Goal: Task Accomplishment & Management: Complete application form

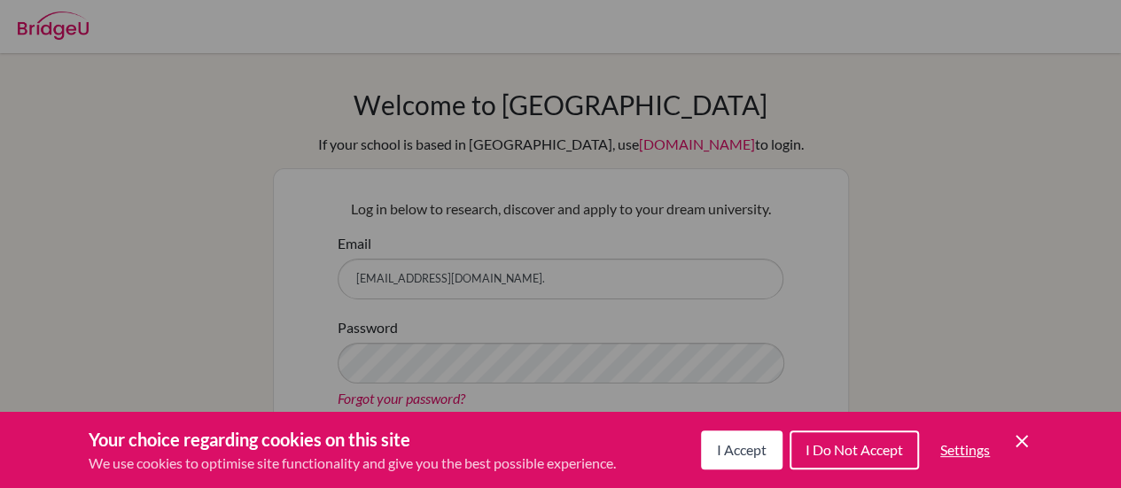
click at [738, 445] on span "I Accept" at bounding box center [742, 449] width 50 height 17
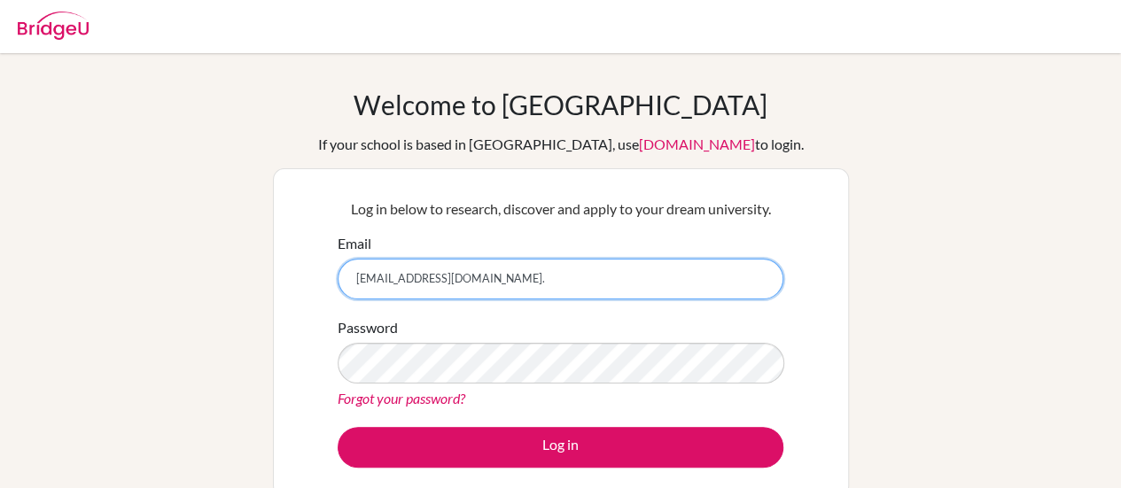
click at [583, 268] on input "[EMAIL_ADDRESS][DOMAIN_NAME]." at bounding box center [561, 279] width 446 height 41
type input "[EMAIL_ADDRESS][DOMAIN_NAME]"
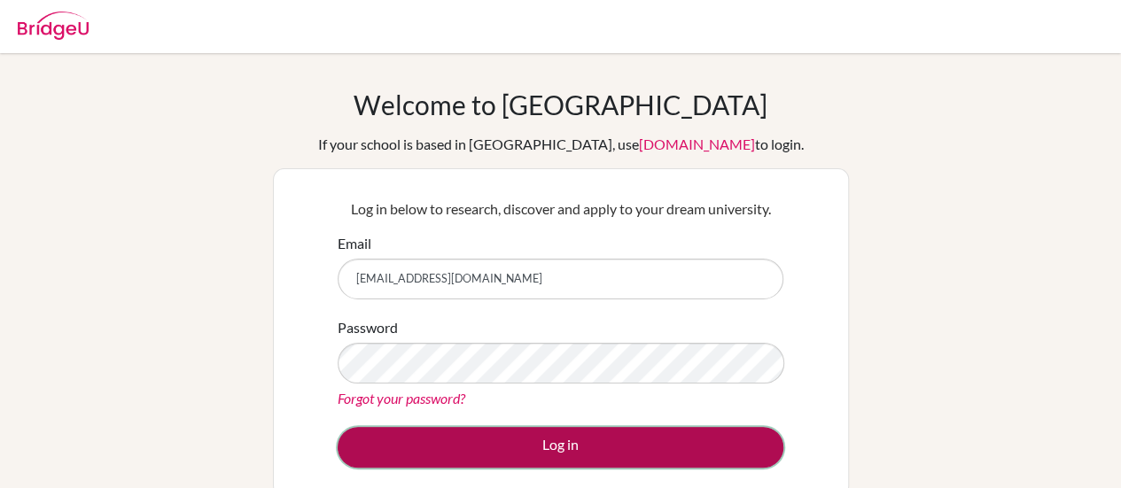
click at [607, 433] on button "Log in" at bounding box center [561, 447] width 446 height 41
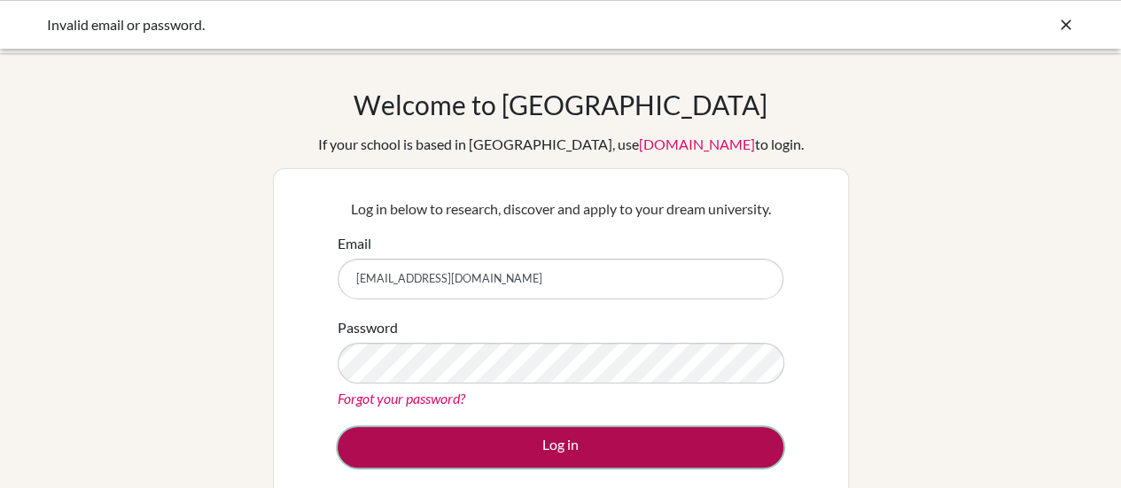
click at [555, 449] on button "Log in" at bounding box center [561, 447] width 446 height 41
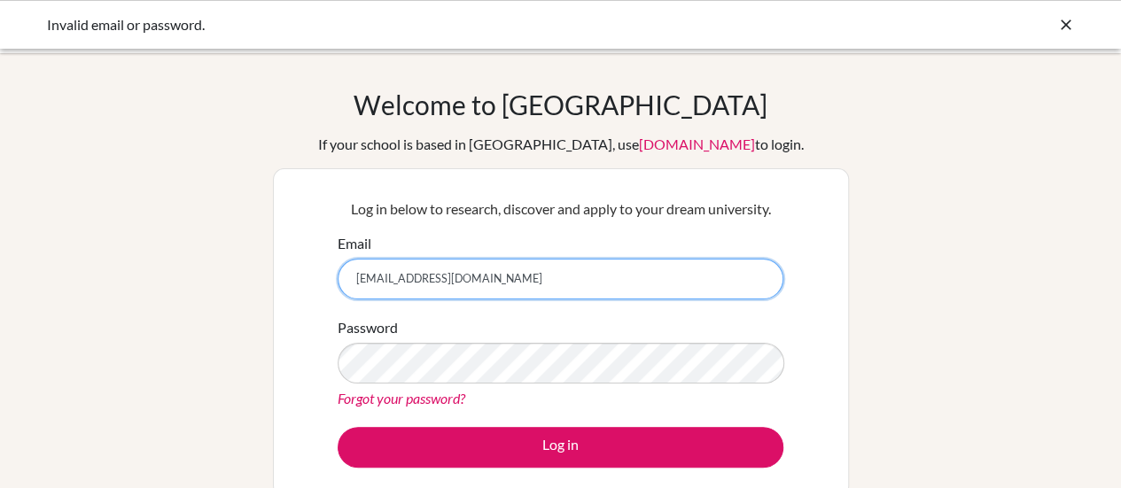
click at [459, 286] on input "[EMAIL_ADDRESS][DOMAIN_NAME]" at bounding box center [561, 279] width 446 height 41
click at [530, 285] on input "[EMAIL_ADDRESS][DOMAIN_NAME]" at bounding box center [561, 279] width 446 height 41
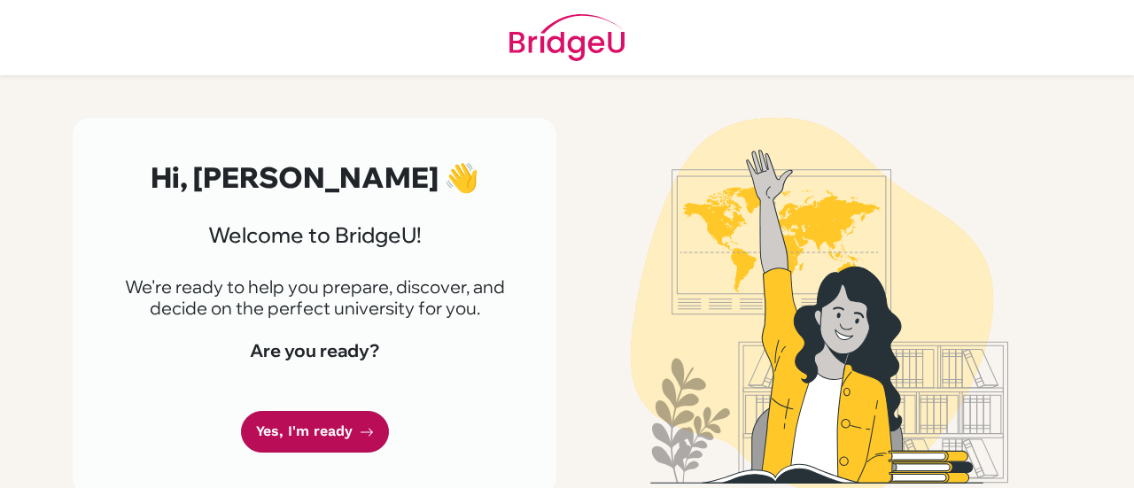
click at [344, 432] on link "Yes, I'm ready" at bounding box center [315, 432] width 148 height 42
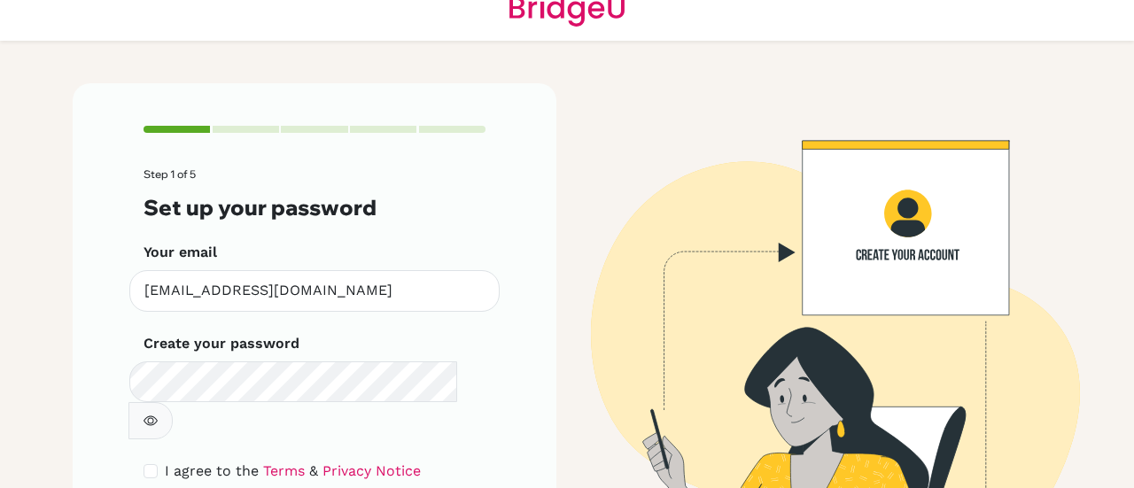
scroll to position [35, 0]
click at [158, 413] on icon "button" at bounding box center [151, 420] width 14 height 14
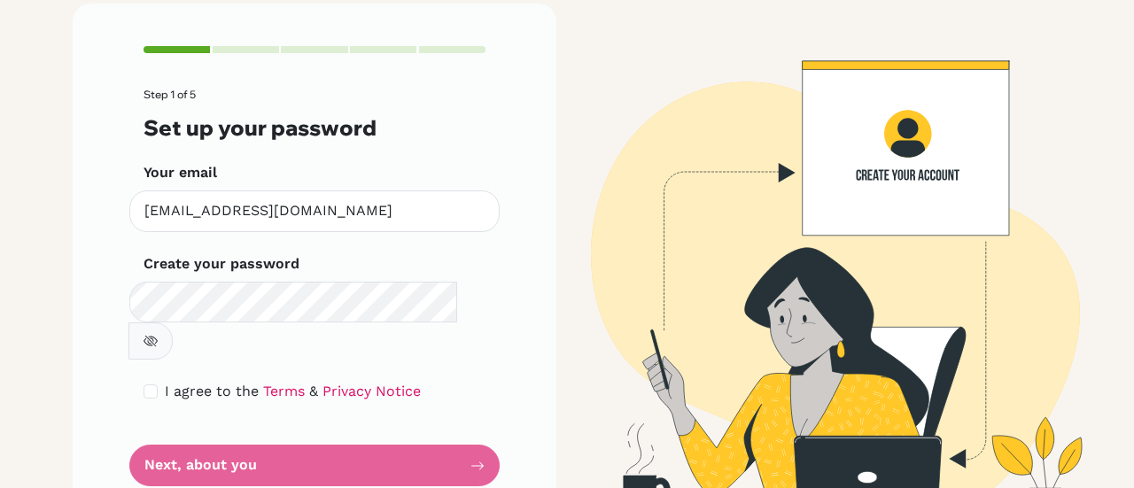
scroll to position [130, 0]
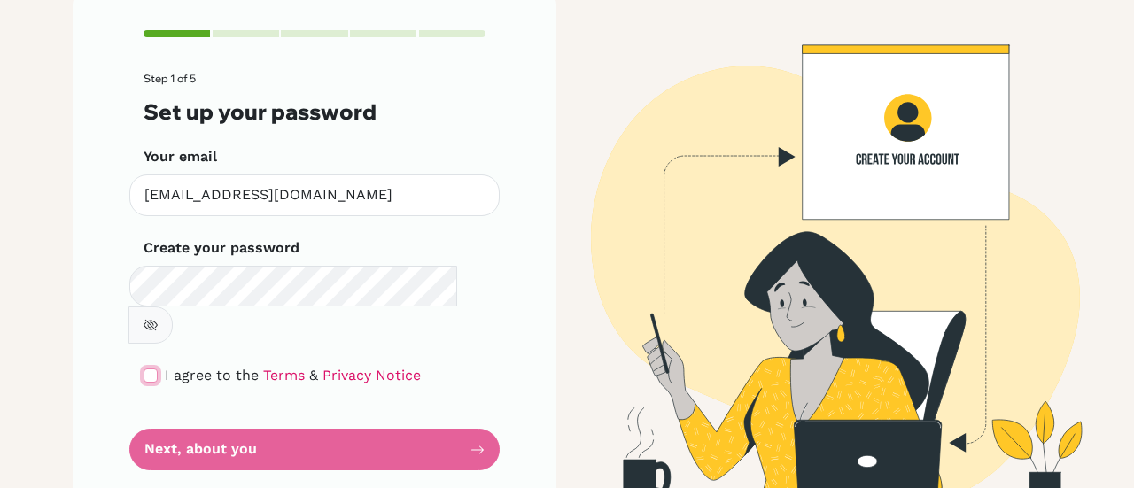
click at [144, 369] on input "checkbox" at bounding box center [151, 376] width 14 height 14
checkbox input "true"
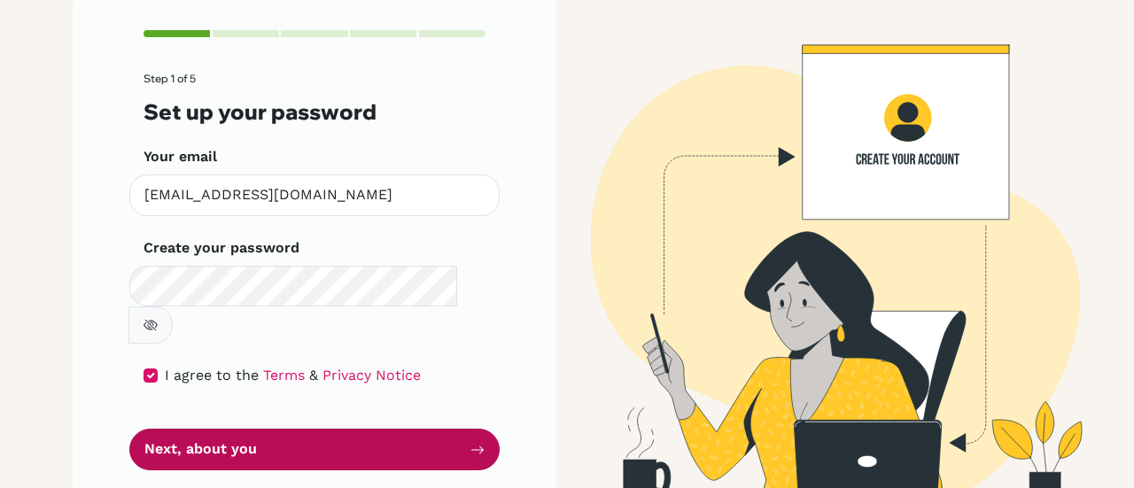
click at [211, 429] on button "Next, about you" at bounding box center [314, 450] width 370 height 42
